Goal: Navigation & Orientation: Find specific page/section

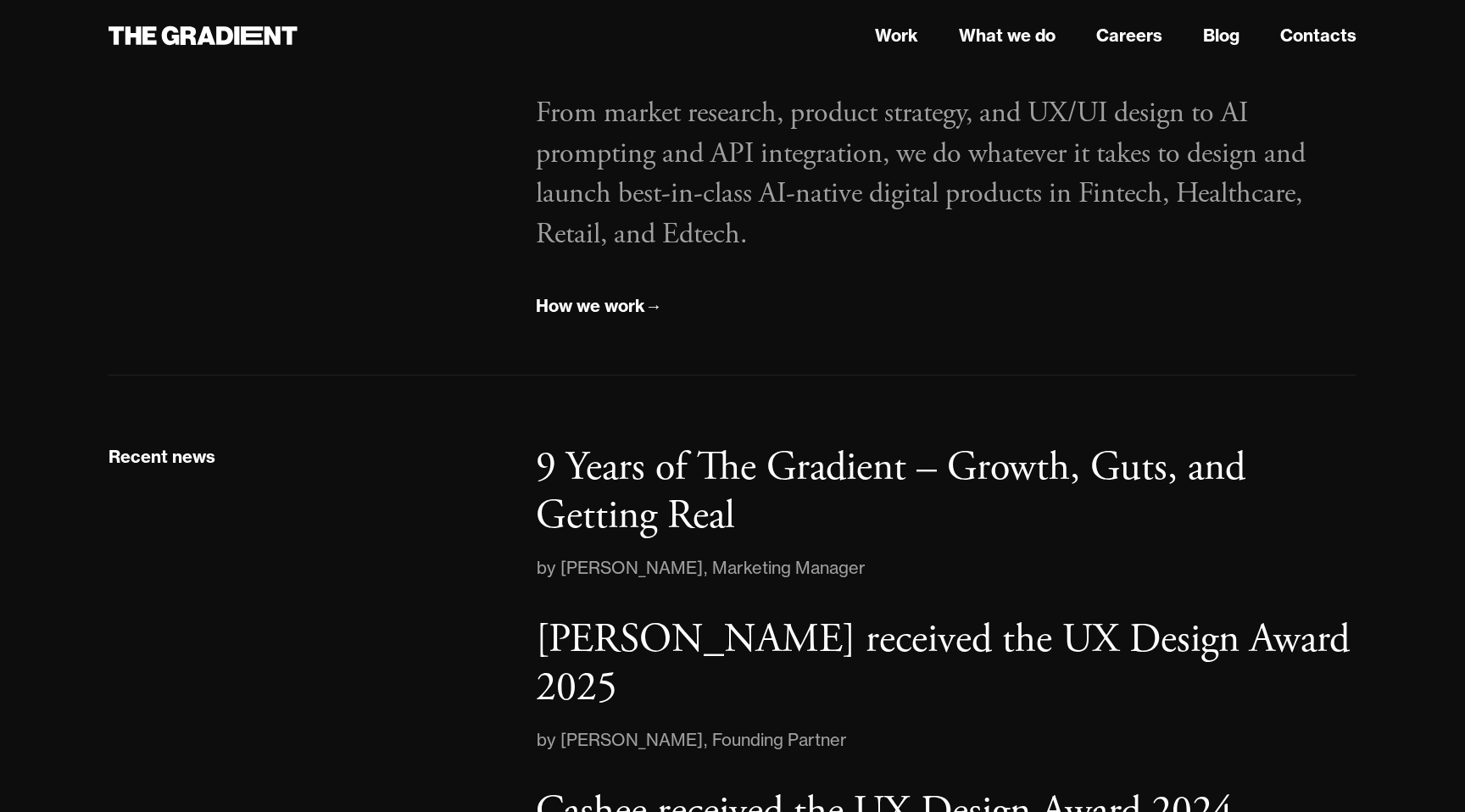
scroll to position [2436, 0]
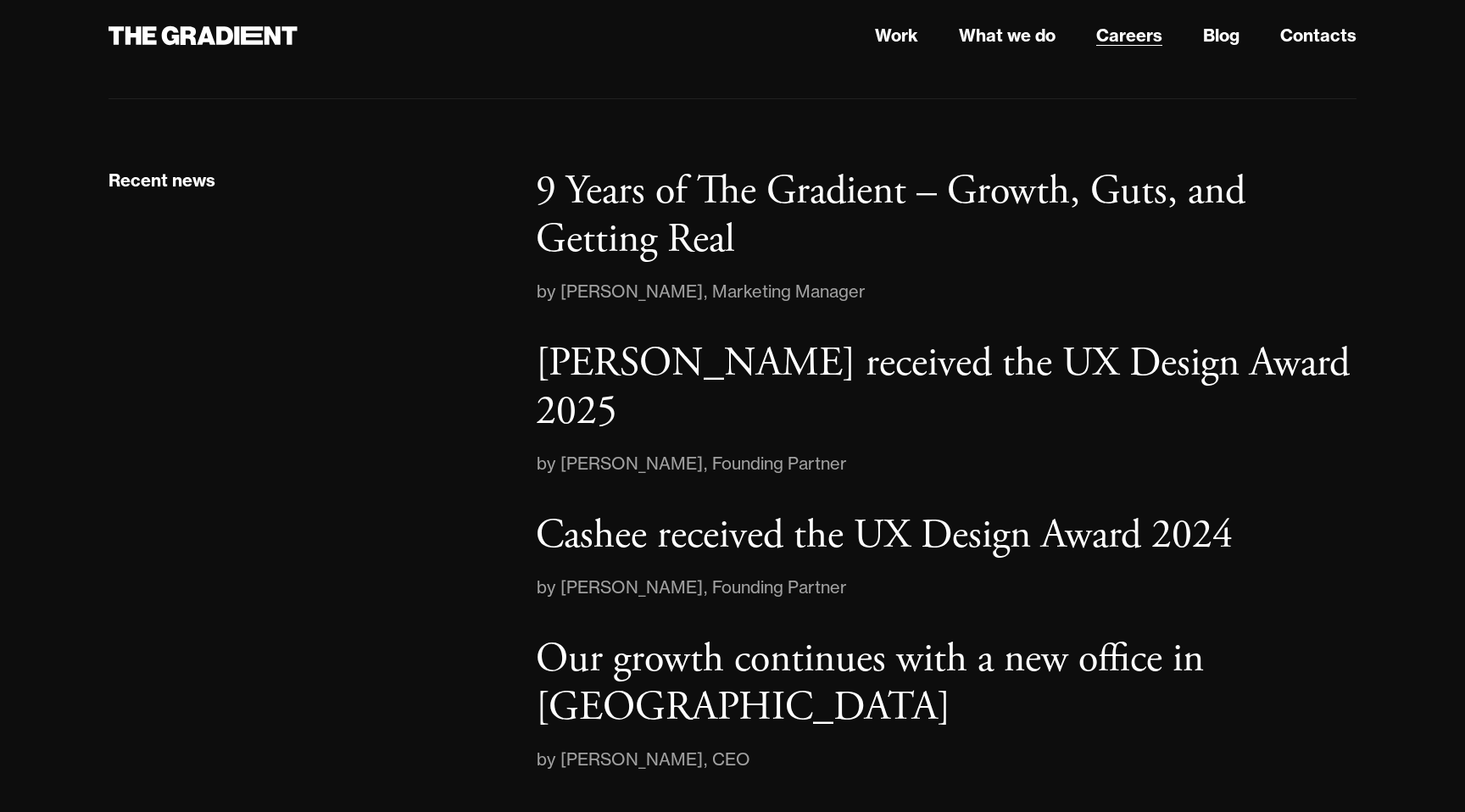
click at [1137, 32] on link "Careers" at bounding box center [1129, 35] width 66 height 25
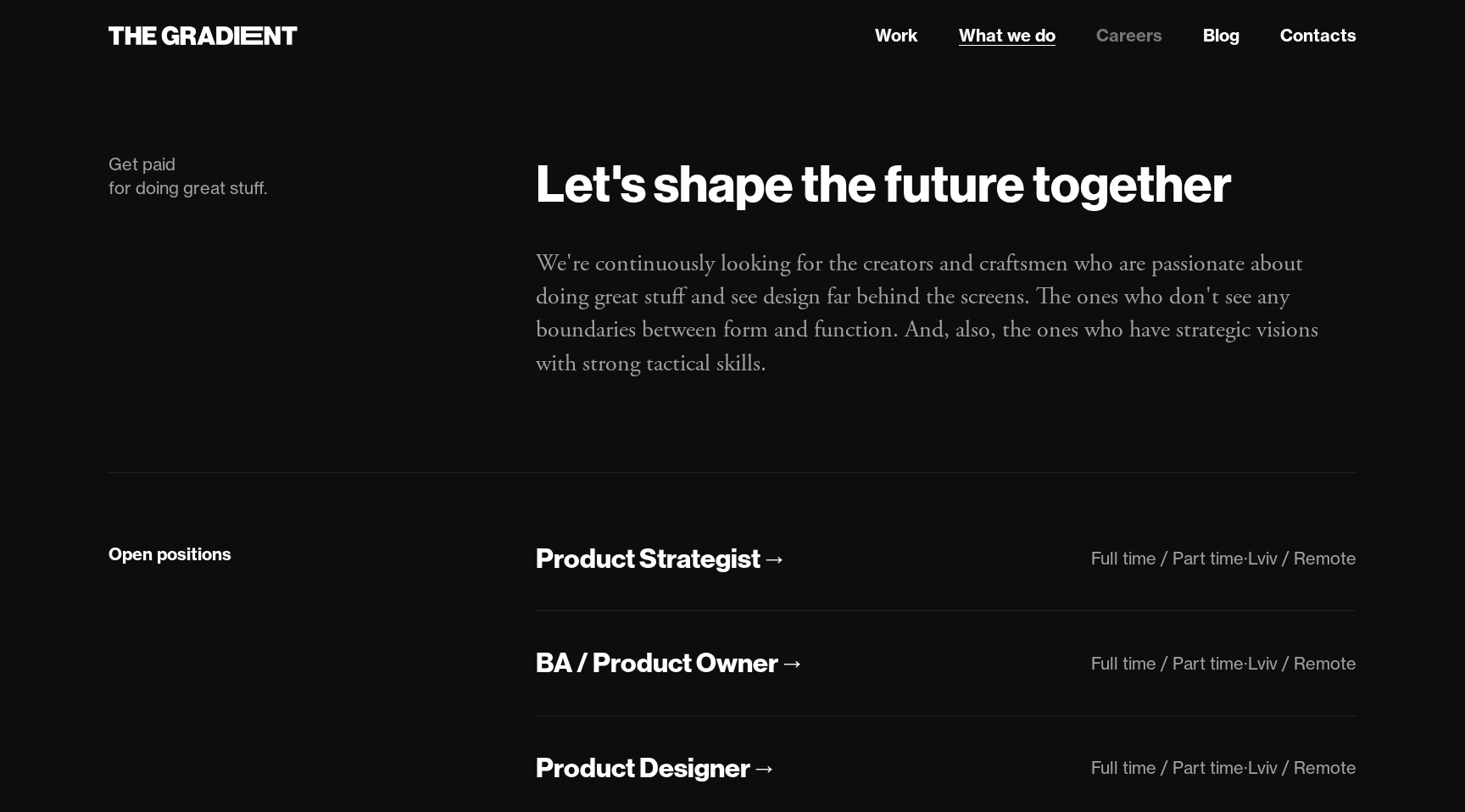
click at [1000, 39] on link "What we do" at bounding box center [1006, 35] width 97 height 25
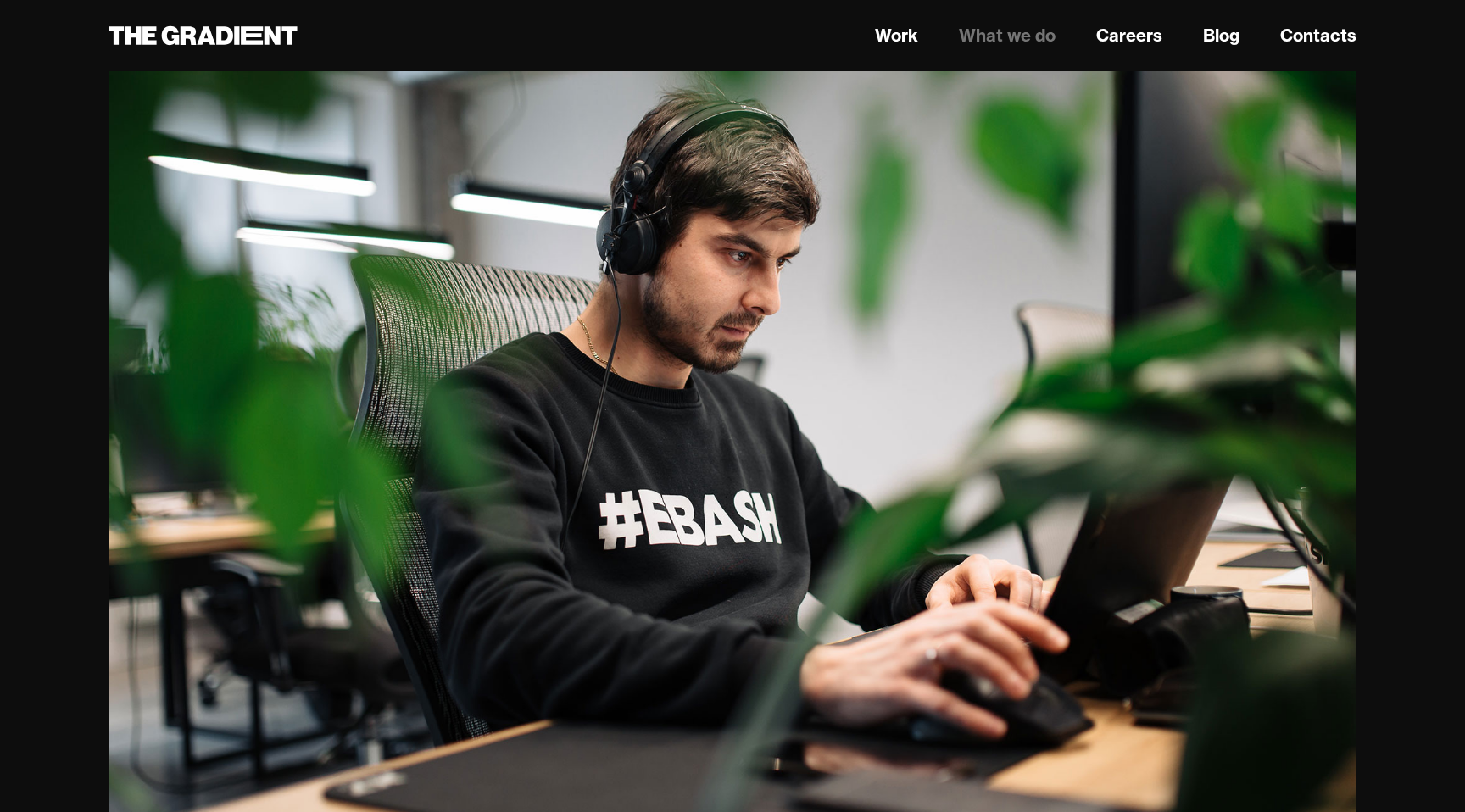
scroll to position [408, 0]
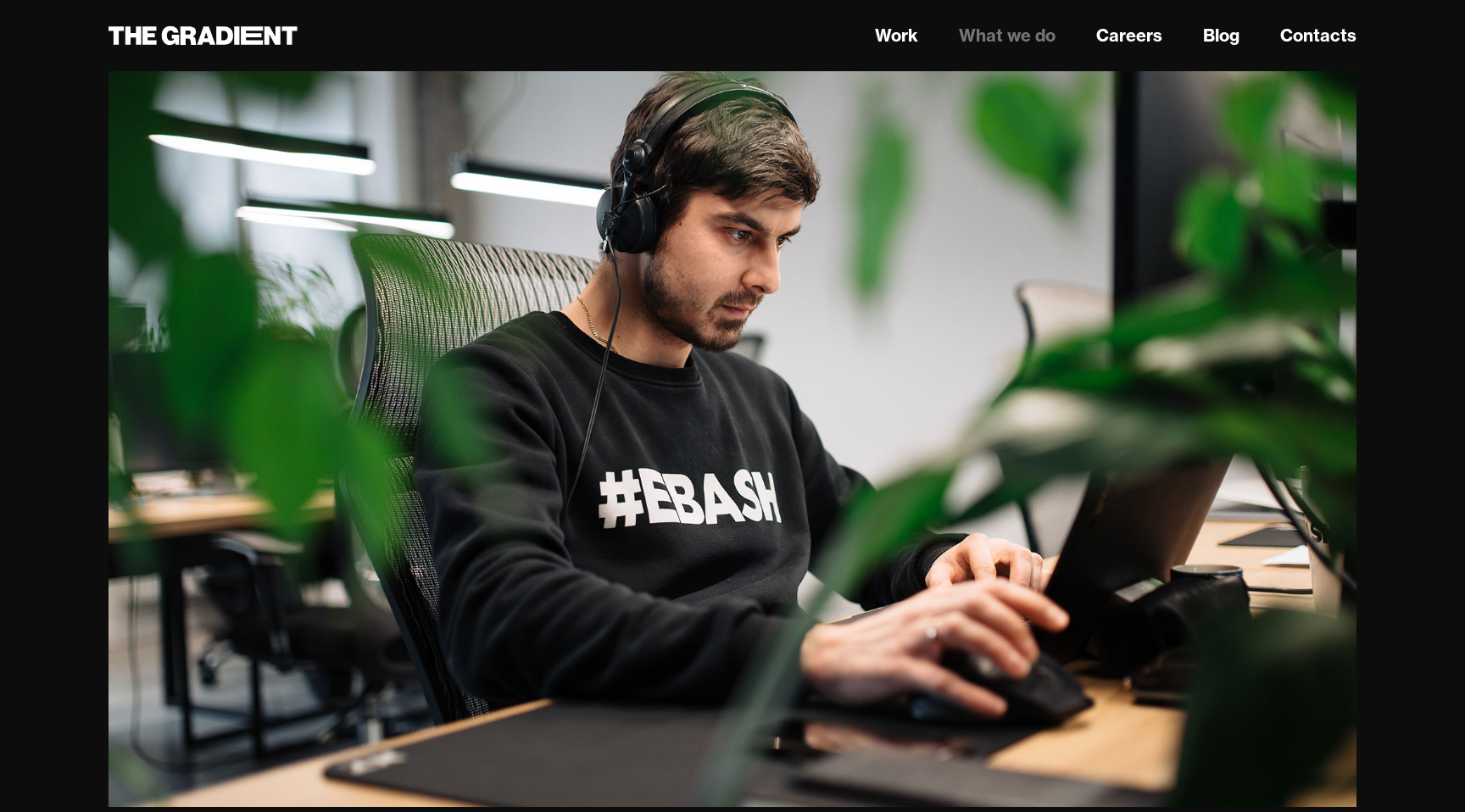
click at [839, 433] on img "6 of 6" at bounding box center [732, 390] width 1248 height 833
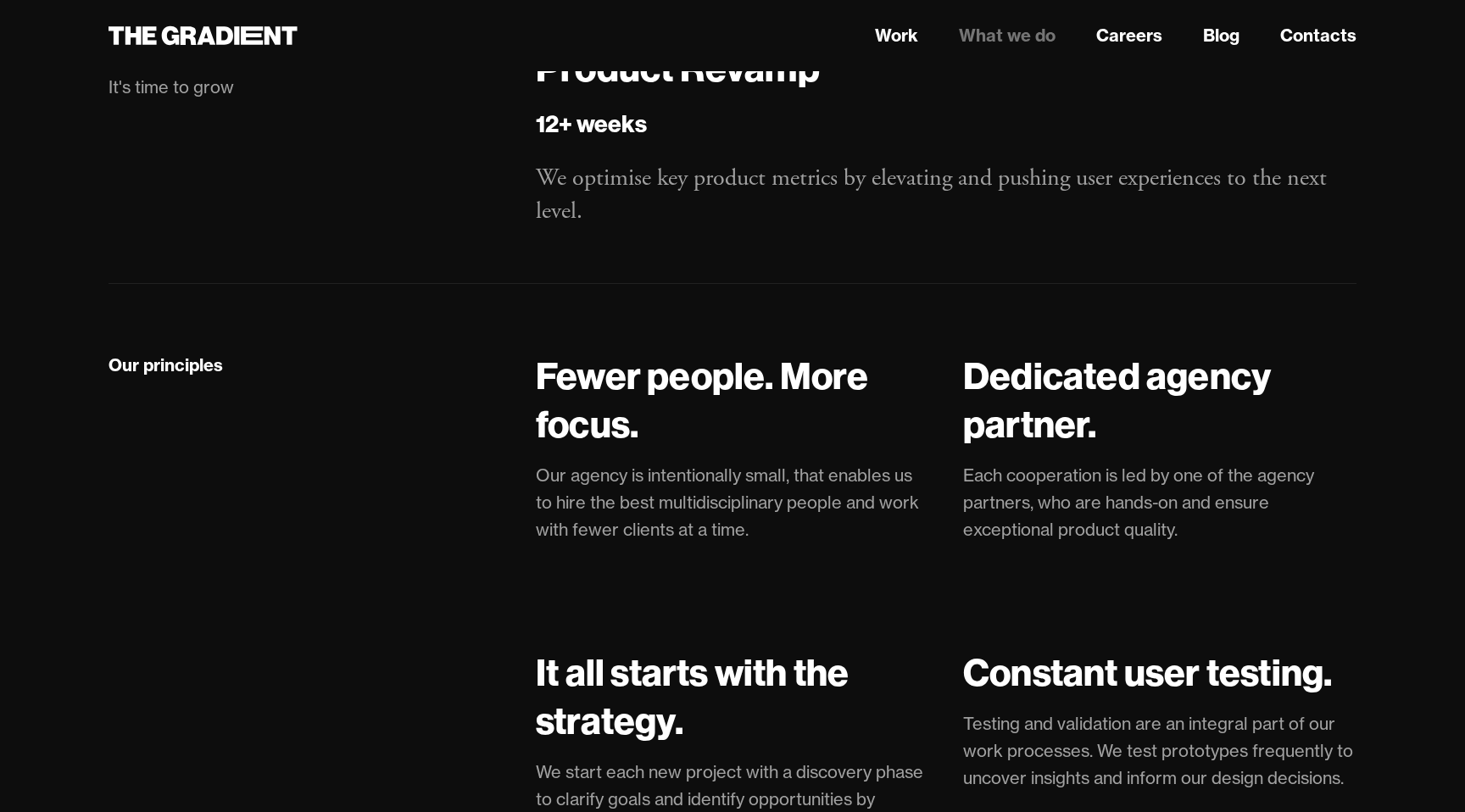
scroll to position [3268, 0]
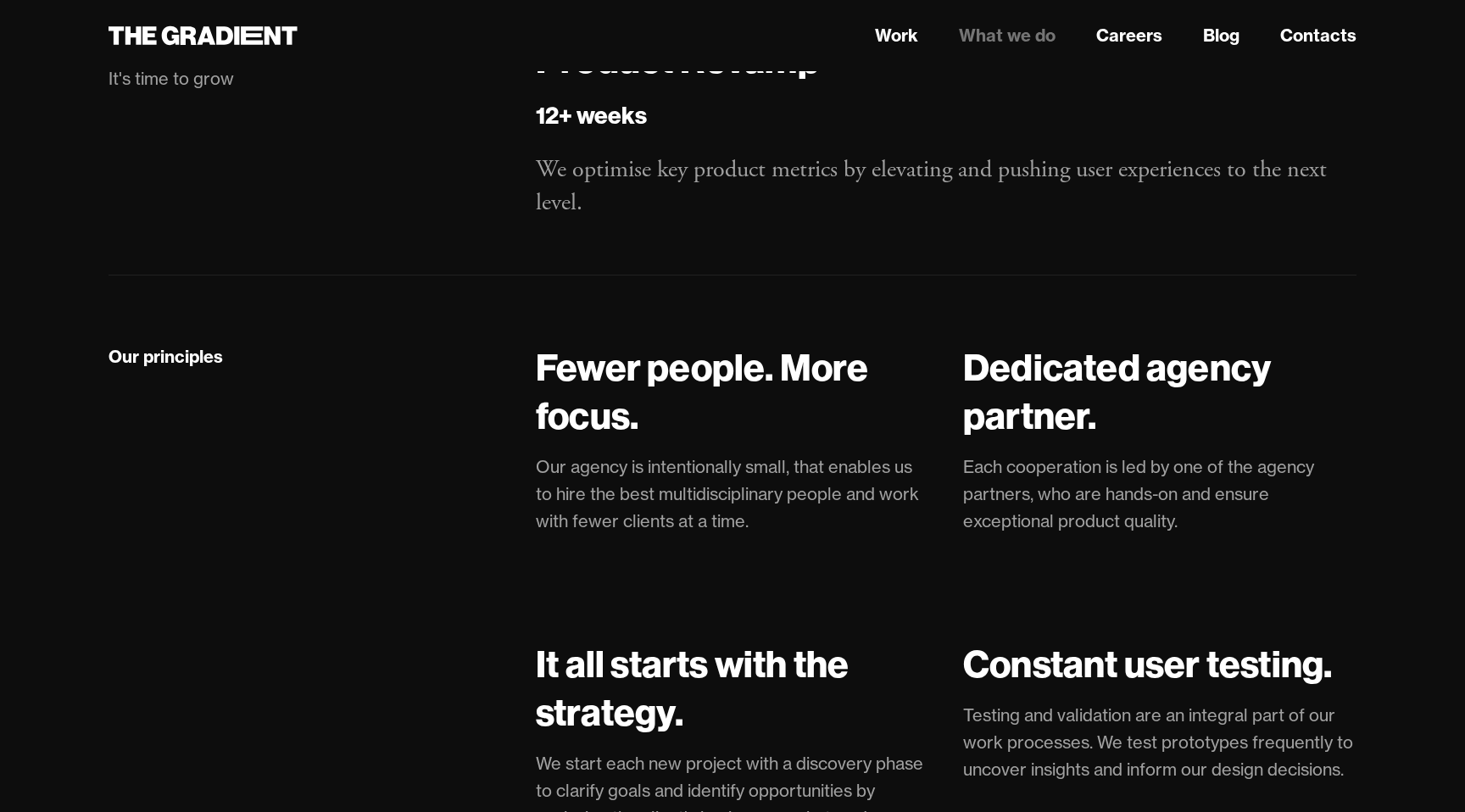
click at [1005, 42] on link "What we do" at bounding box center [1006, 35] width 97 height 25
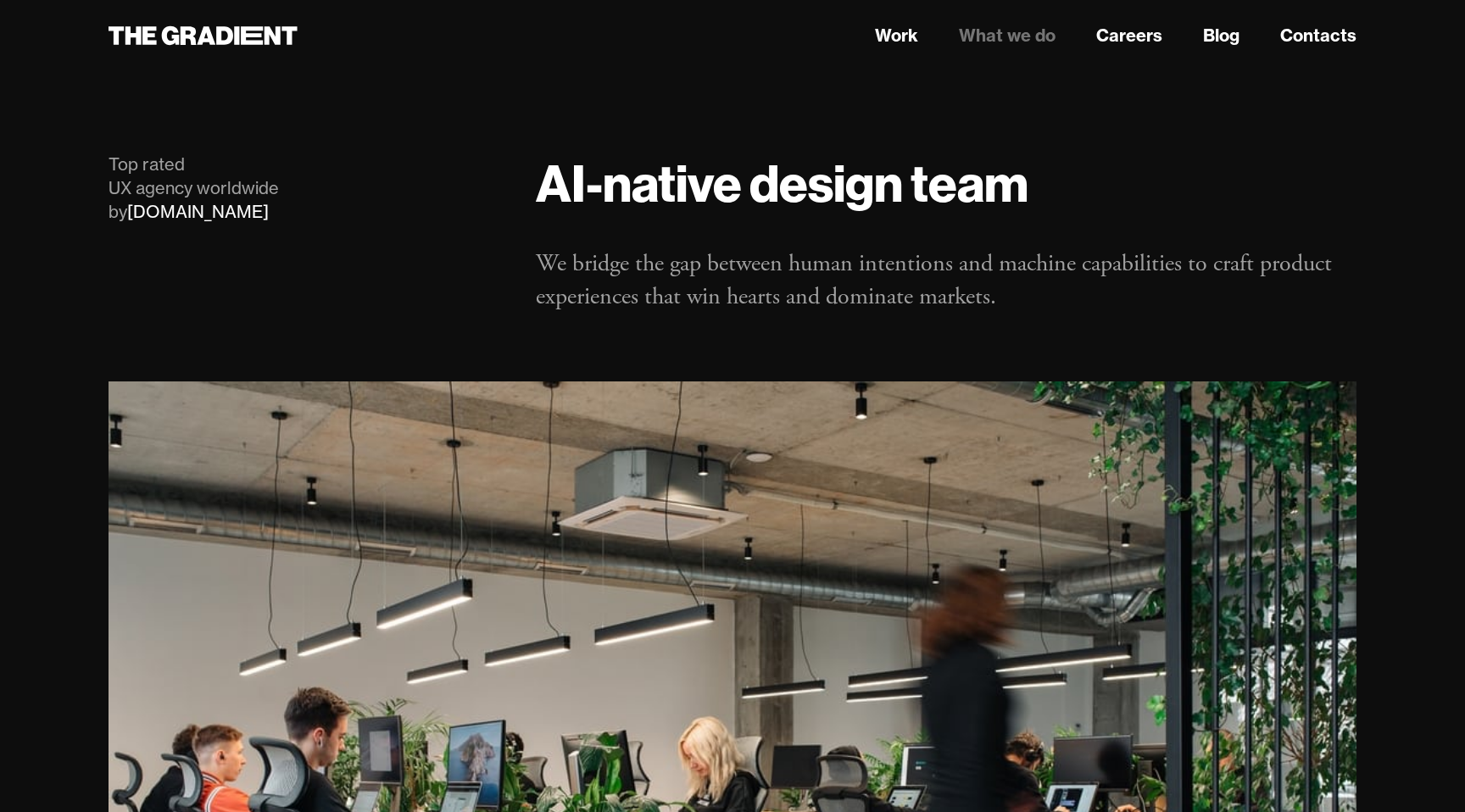
click at [898, 52] on header "Work What we do Careers Blog Contacts" at bounding box center [732, 35] width 1465 height 71
click at [898, 31] on link "Work" at bounding box center [896, 35] width 43 height 25
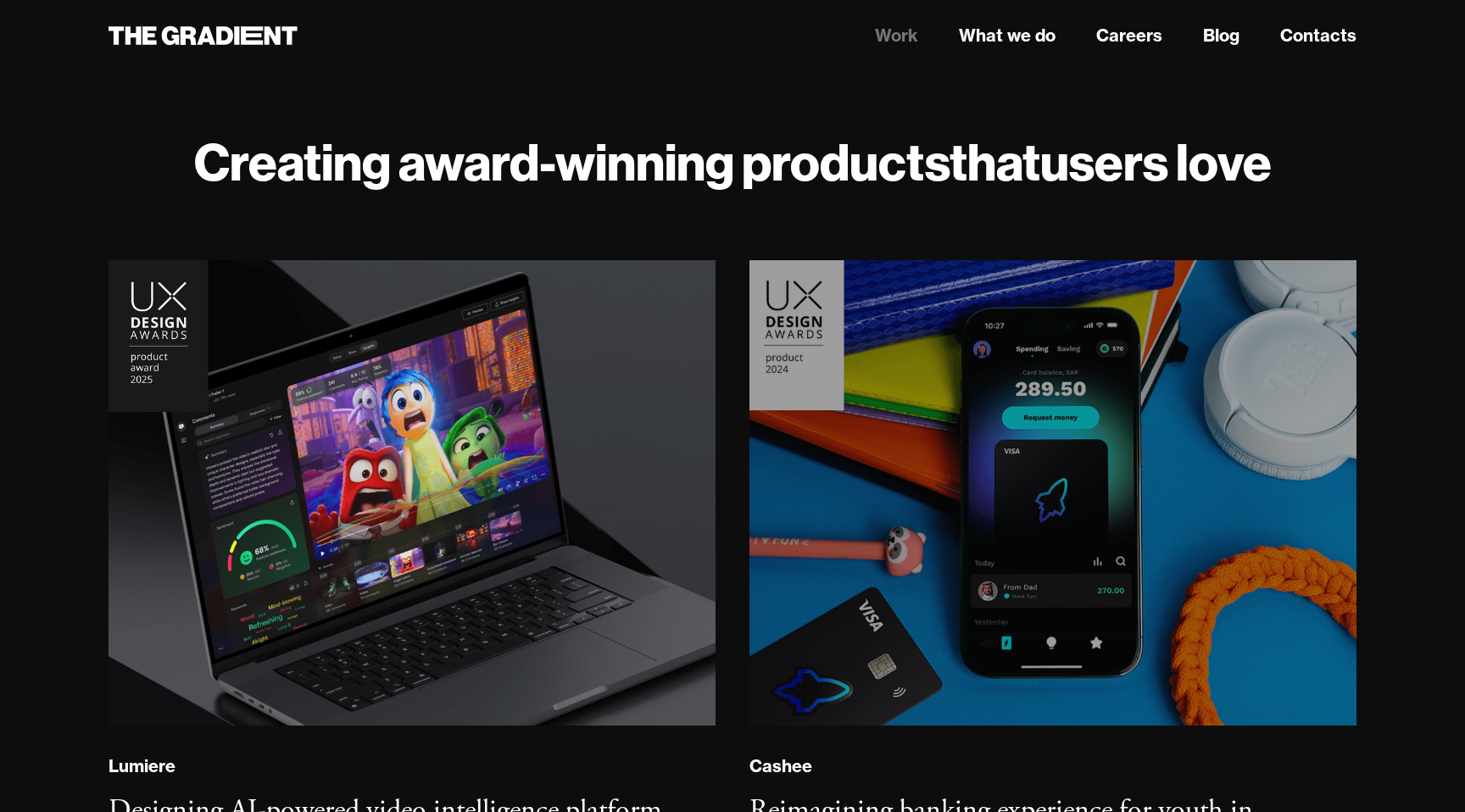
scroll to position [22, 0]
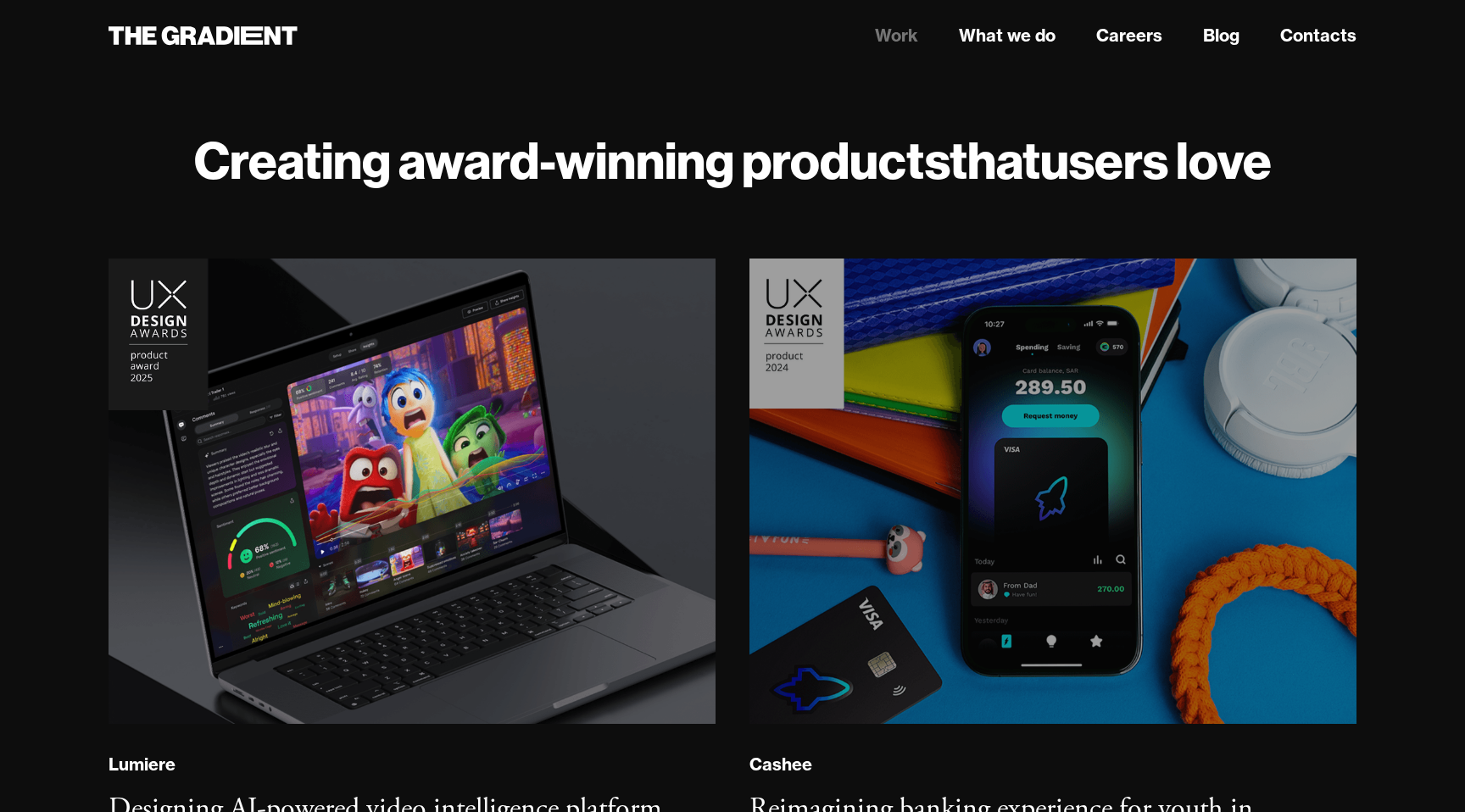
click at [873, 584] on img at bounding box center [1053, 492] width 619 height 474
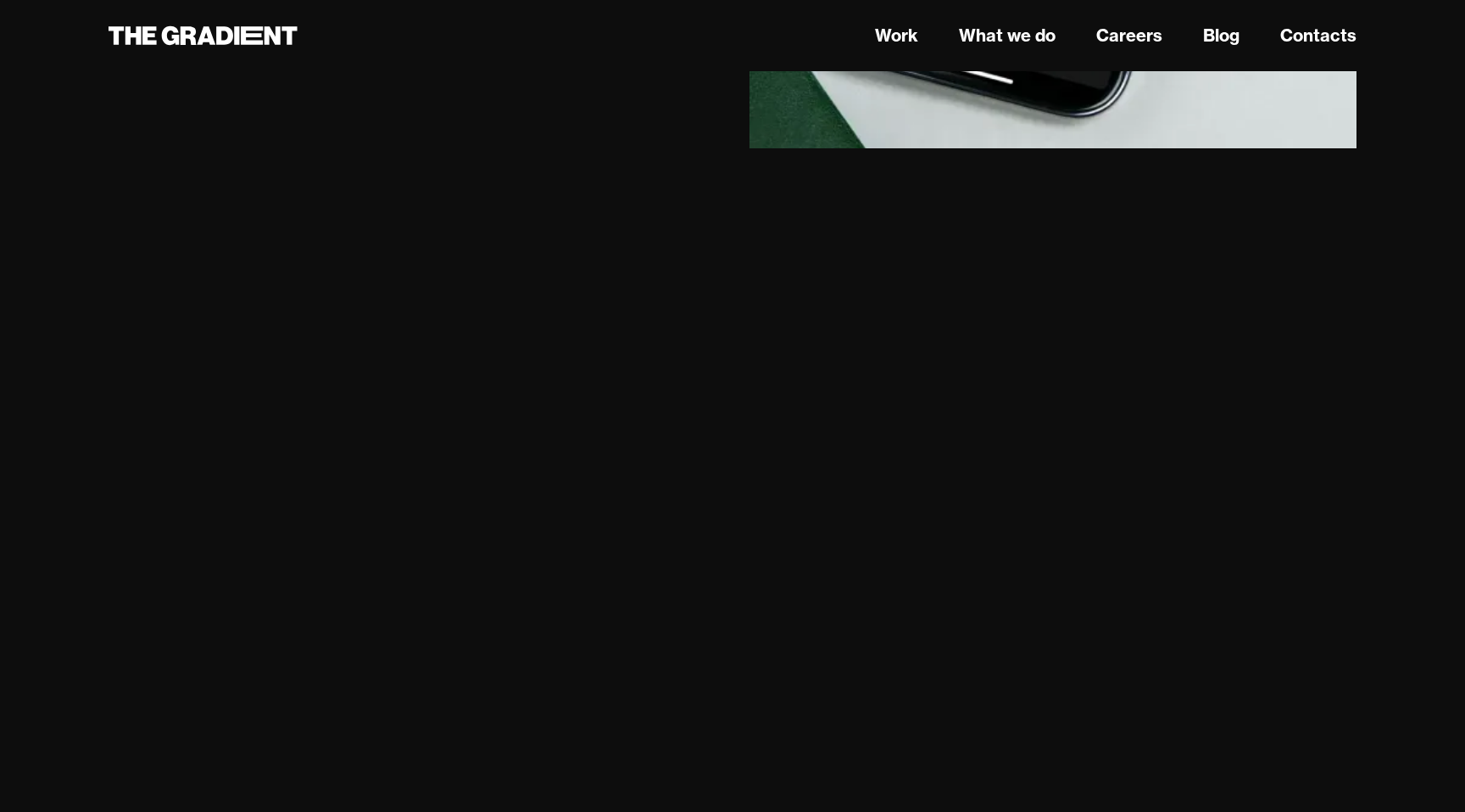
scroll to position [14971, 0]
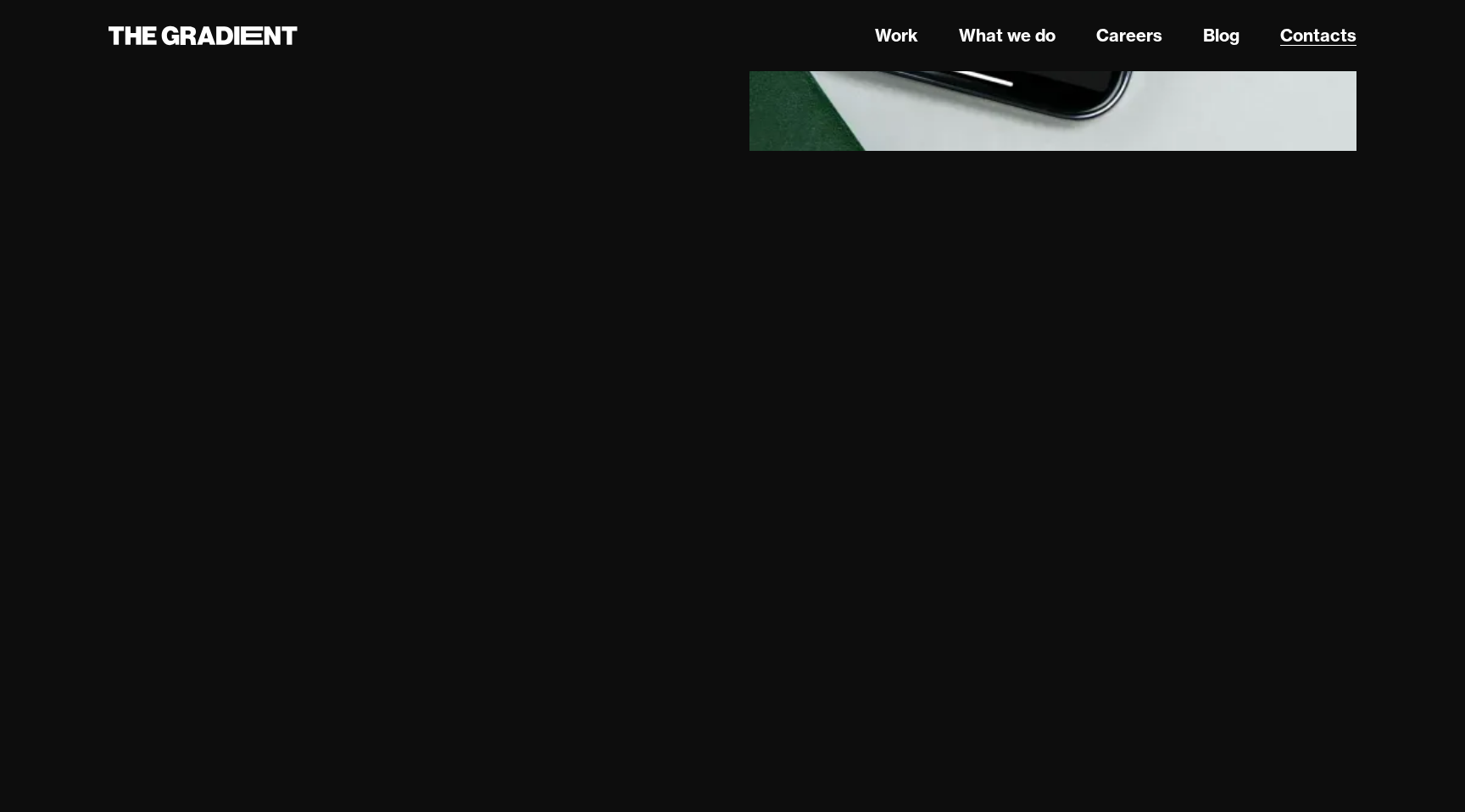
click at [1327, 30] on link "Contacts" at bounding box center [1319, 35] width 76 height 25
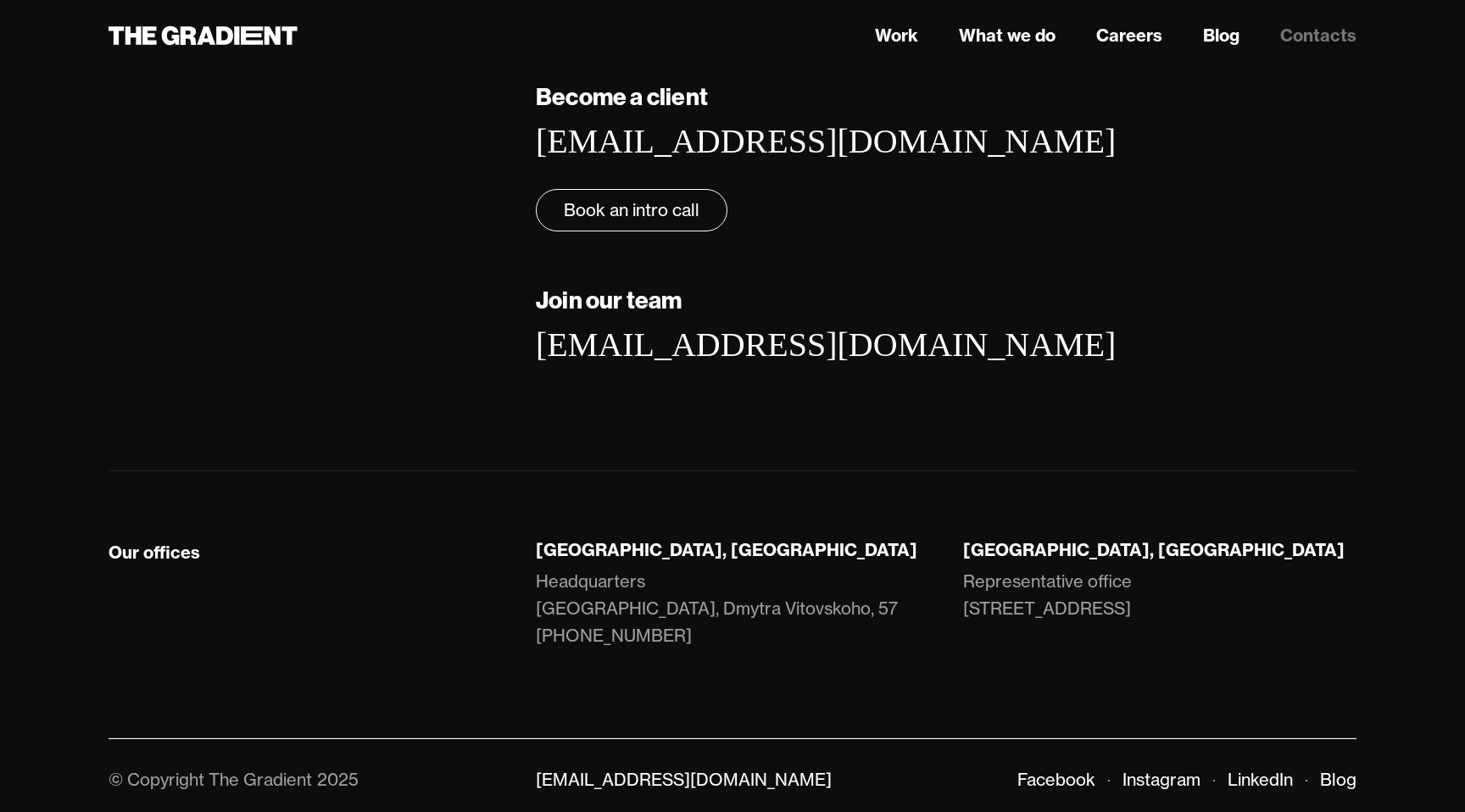
scroll to position [211, 0]
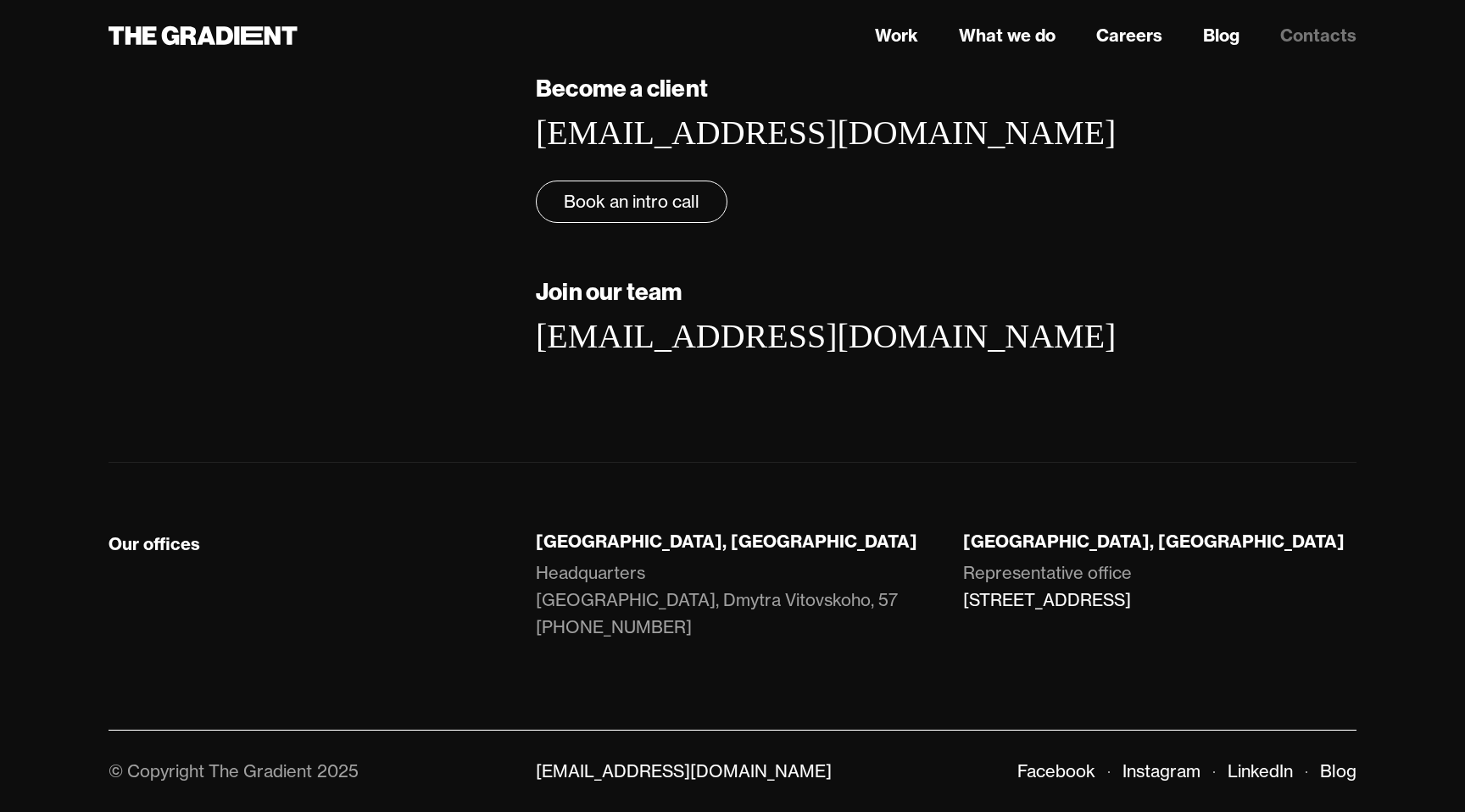
click at [1006, 598] on link "[STREET_ADDRESS]" at bounding box center [1160, 600] width 393 height 27
